Goal: Transaction & Acquisition: Purchase product/service

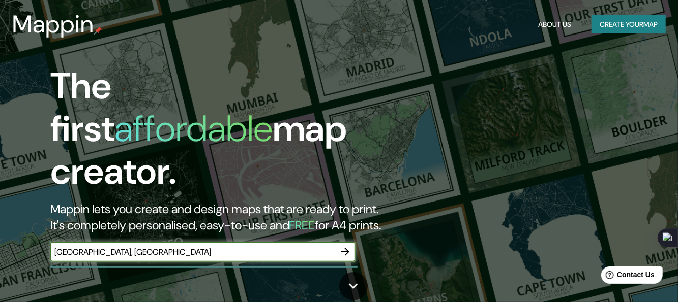
type input "[GEOGRAPHIC_DATA], [GEOGRAPHIC_DATA]"
click at [343, 246] on icon "button" at bounding box center [345, 252] width 12 height 12
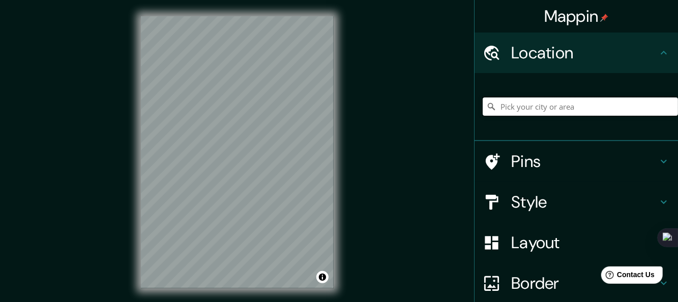
click at [532, 102] on input "Pick your city or area" at bounding box center [579, 107] width 195 height 18
type input "e"
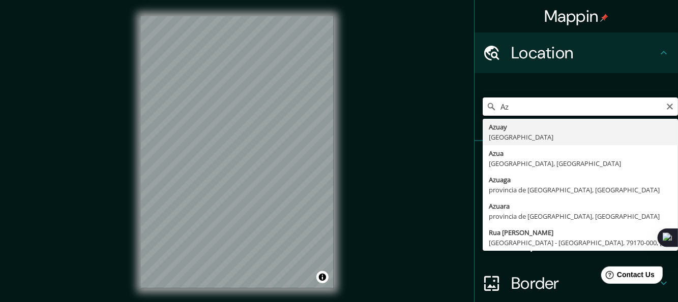
type input "A"
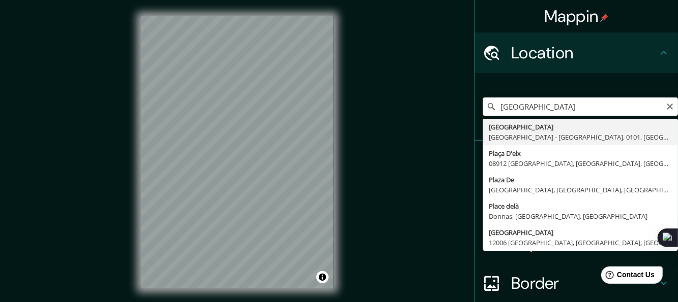
type input "[GEOGRAPHIC_DATA], [GEOGRAPHIC_DATA] - [GEOGRAPHIC_DATA], 0101, [GEOGRAPHIC_DAT…"
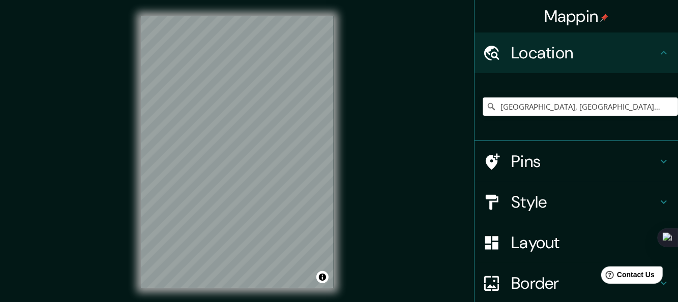
click at [558, 162] on h4 "Pins" at bounding box center [584, 161] width 146 height 20
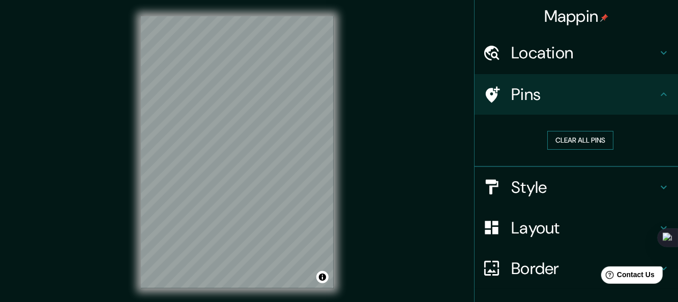
click at [575, 136] on button "Clear all pins" at bounding box center [580, 140] width 66 height 19
click at [485, 91] on icon at bounding box center [492, 94] width 14 height 16
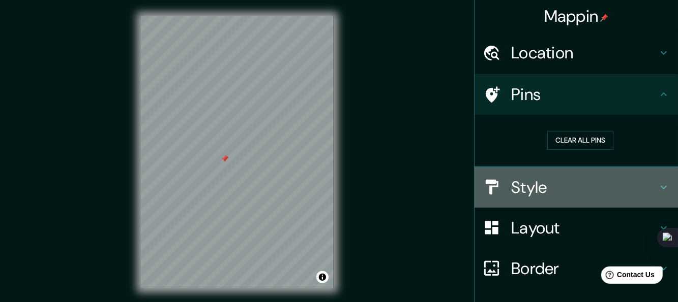
click at [521, 190] on h4 "Style" at bounding box center [584, 187] width 146 height 20
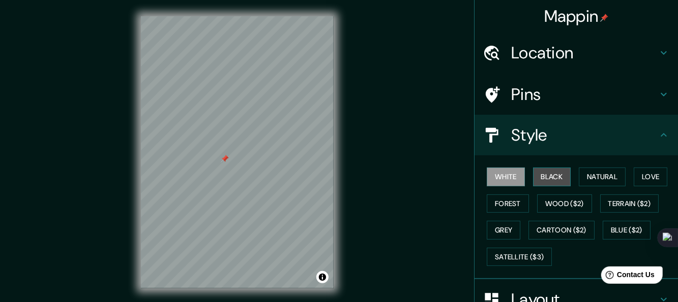
click at [548, 178] on button "Black" at bounding box center [552, 177] width 38 height 19
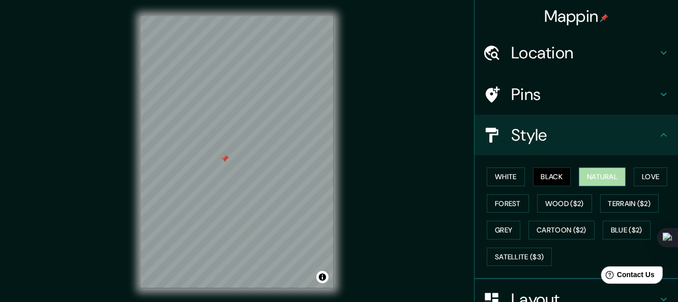
click at [585, 176] on button "Natural" at bounding box center [601, 177] width 47 height 19
click at [643, 177] on button "Love" at bounding box center [650, 177] width 34 height 19
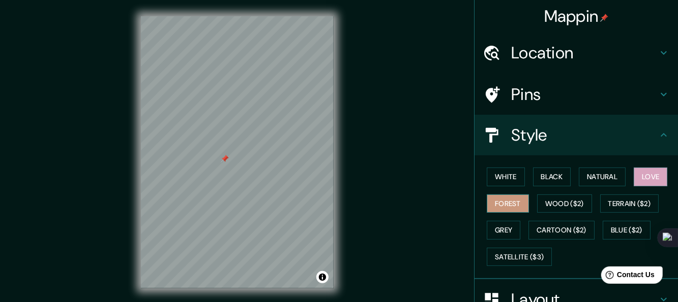
click at [510, 199] on button "Forest" at bounding box center [507, 204] width 42 height 19
click at [537, 205] on button "Wood ($2)" at bounding box center [564, 204] width 55 height 19
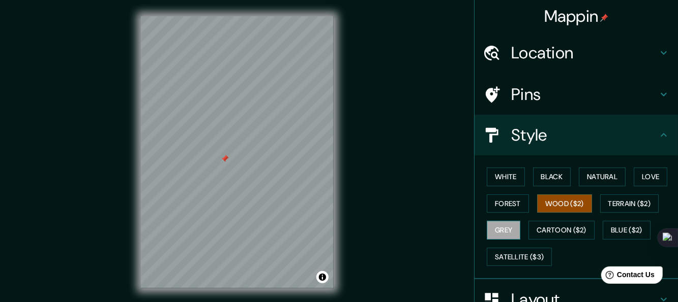
click at [504, 228] on button "Grey" at bounding box center [503, 230] width 34 height 19
click at [501, 173] on button "White" at bounding box center [505, 177] width 38 height 19
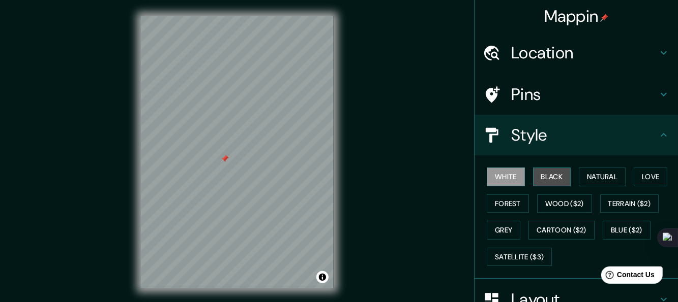
click at [551, 178] on button "Black" at bounding box center [552, 177] width 38 height 19
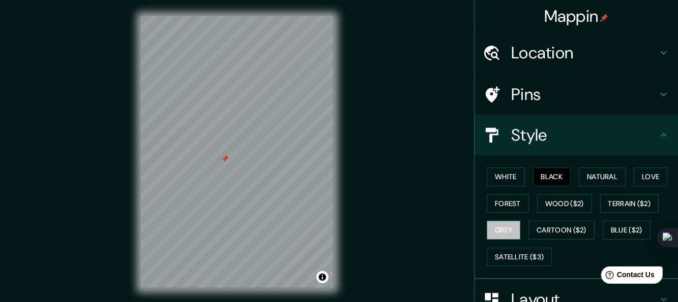
click at [497, 231] on button "Grey" at bounding box center [503, 230] width 34 height 19
click at [494, 171] on button "White" at bounding box center [505, 177] width 38 height 19
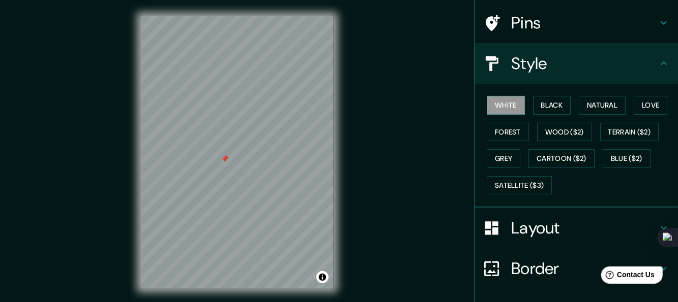
scroll to position [102, 0]
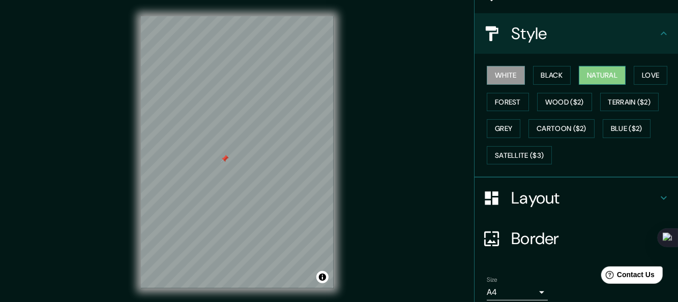
click at [587, 79] on button "Natural" at bounding box center [601, 75] width 47 height 19
click at [638, 80] on button "Love" at bounding box center [650, 75] width 34 height 19
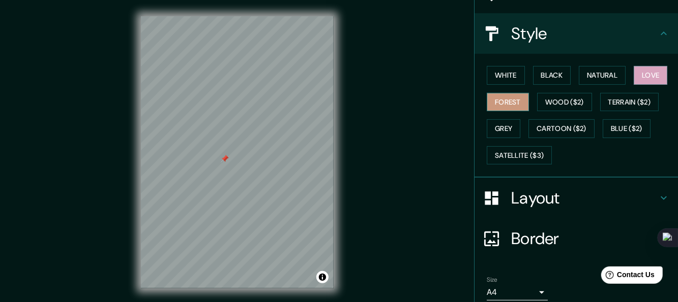
click at [495, 109] on button "Forest" at bounding box center [507, 102] width 42 height 19
click at [503, 121] on button "Grey" at bounding box center [503, 128] width 34 height 19
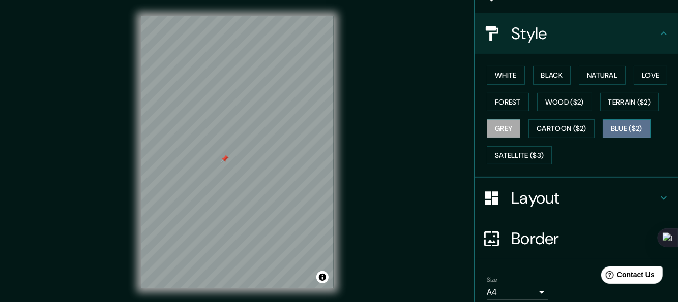
click at [627, 121] on button "Blue ($2)" at bounding box center [626, 128] width 48 height 19
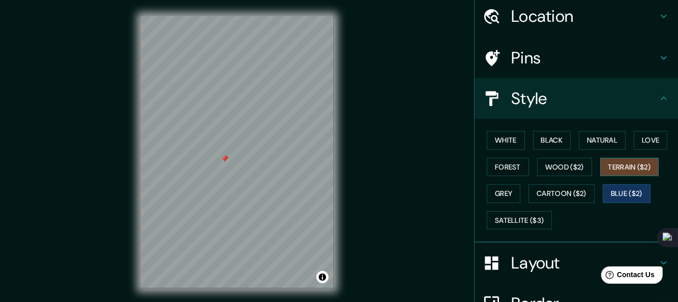
scroll to position [0, 0]
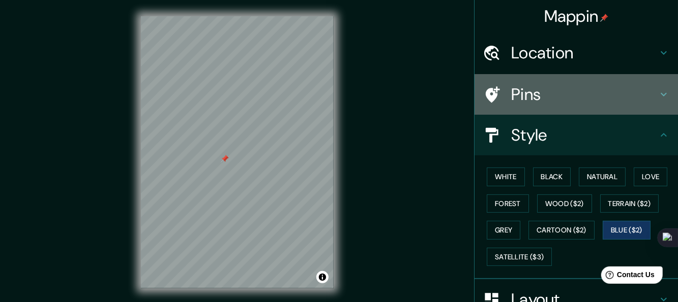
click at [511, 90] on h4 "Pins" at bounding box center [584, 94] width 146 height 20
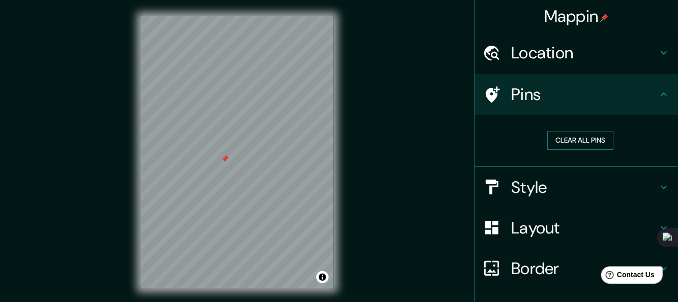
click at [562, 137] on button "Clear all pins" at bounding box center [580, 140] width 66 height 19
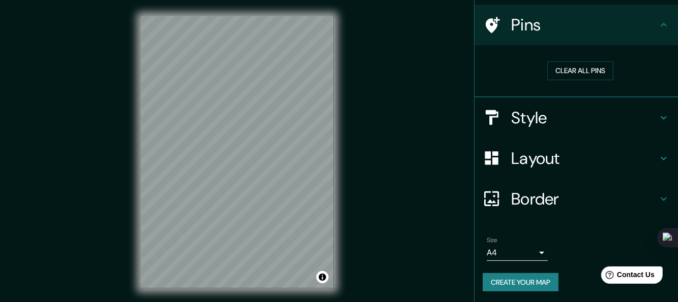
click at [537, 193] on h4 "Border" at bounding box center [584, 199] width 146 height 20
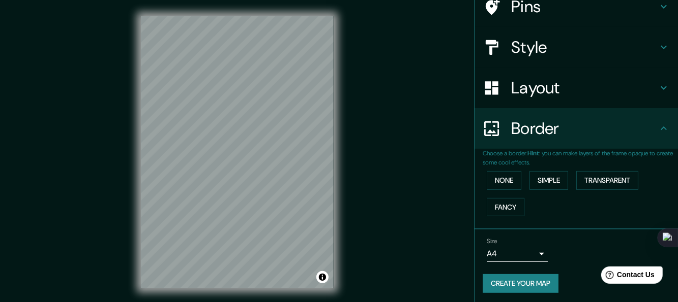
scroll to position [89, 0]
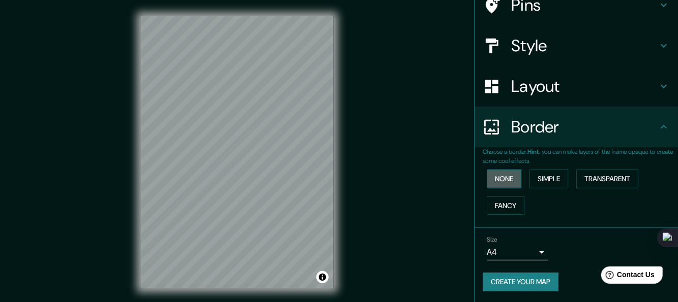
click at [508, 176] on button "None" at bounding box center [503, 179] width 35 height 19
click at [509, 177] on button "None" at bounding box center [503, 179] width 35 height 19
click at [534, 176] on button "Simple" at bounding box center [548, 179] width 39 height 19
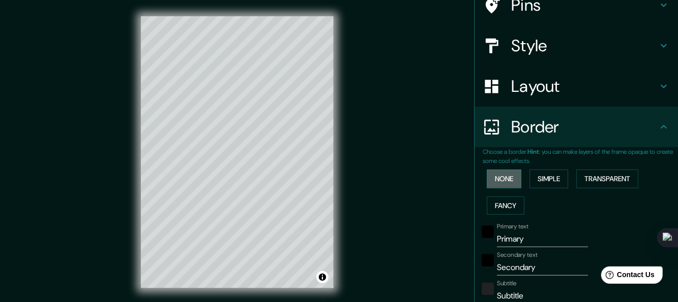
click at [500, 171] on button "None" at bounding box center [503, 179] width 35 height 19
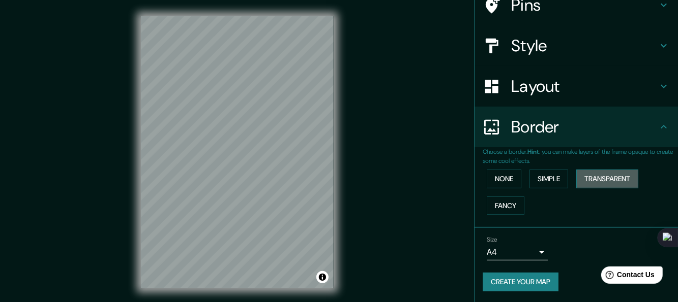
click at [592, 179] on button "Transparent" at bounding box center [607, 179] width 62 height 19
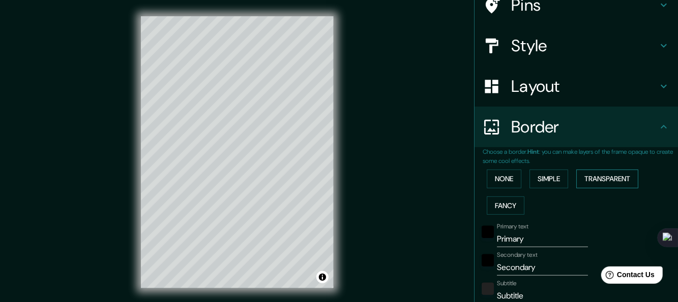
click at [592, 179] on button "Transparent" at bounding box center [607, 179] width 62 height 19
type input "181"
type input "30"
click at [511, 194] on div "None Simple Transparent Fancy" at bounding box center [579, 192] width 195 height 53
click at [511, 200] on button "Fancy" at bounding box center [505, 206] width 38 height 19
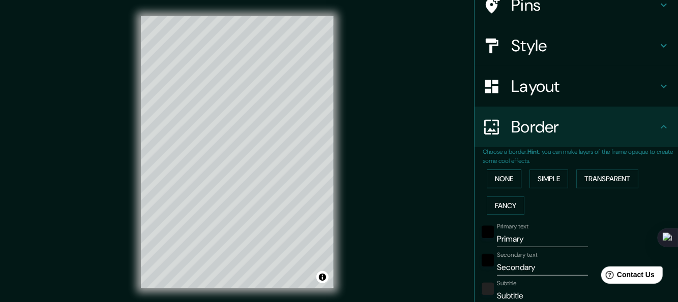
click at [506, 181] on button "None" at bounding box center [503, 179] width 35 height 19
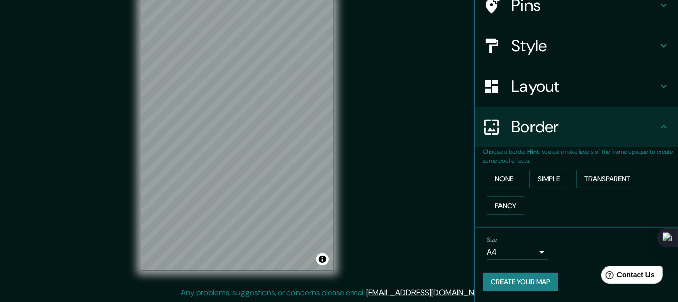
scroll to position [18, 0]
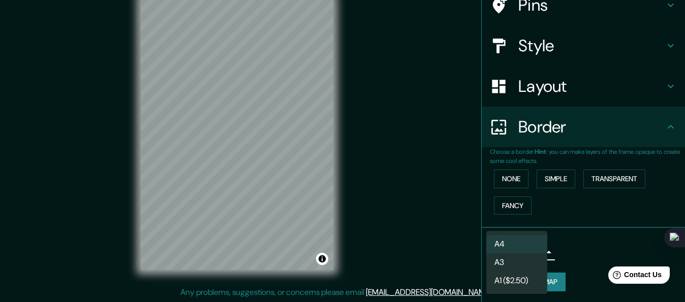
click at [500, 246] on body "Mappin Location [GEOGRAPHIC_DATA], [GEOGRAPHIC_DATA], 0101, [GEOGRAPHIC_DATA] P…" at bounding box center [342, 133] width 685 height 302
click at [504, 251] on li "A4" at bounding box center [516, 244] width 61 height 18
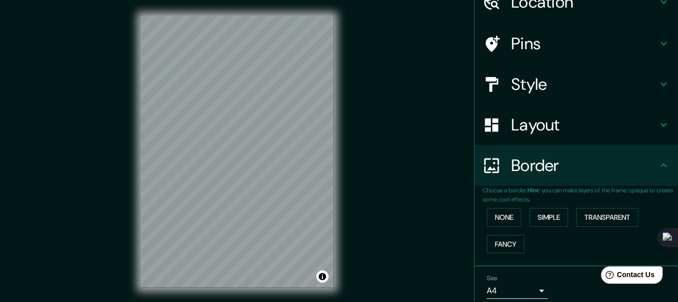
scroll to position [0, 0]
click at [102, 81] on div "Mappin Location [GEOGRAPHIC_DATA], [GEOGRAPHIC_DATA], 0101, [GEOGRAPHIC_DATA] P…" at bounding box center [339, 160] width 678 height 321
click at [512, 285] on body "Mappin Location [GEOGRAPHIC_DATA], [GEOGRAPHIC_DATA], 0101, [GEOGRAPHIC_DATA] P…" at bounding box center [339, 151] width 678 height 302
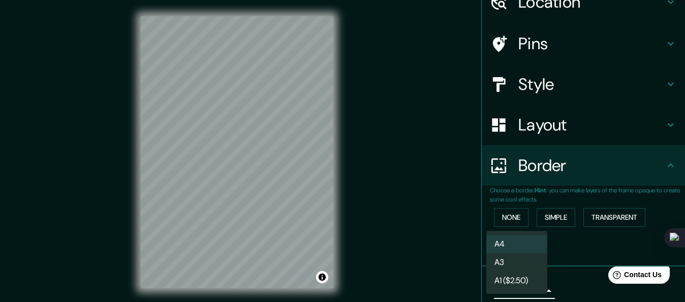
click at [515, 266] on li "A3" at bounding box center [516, 263] width 61 height 18
type input "a4"
